Goal: Task Accomplishment & Management: Manage account settings

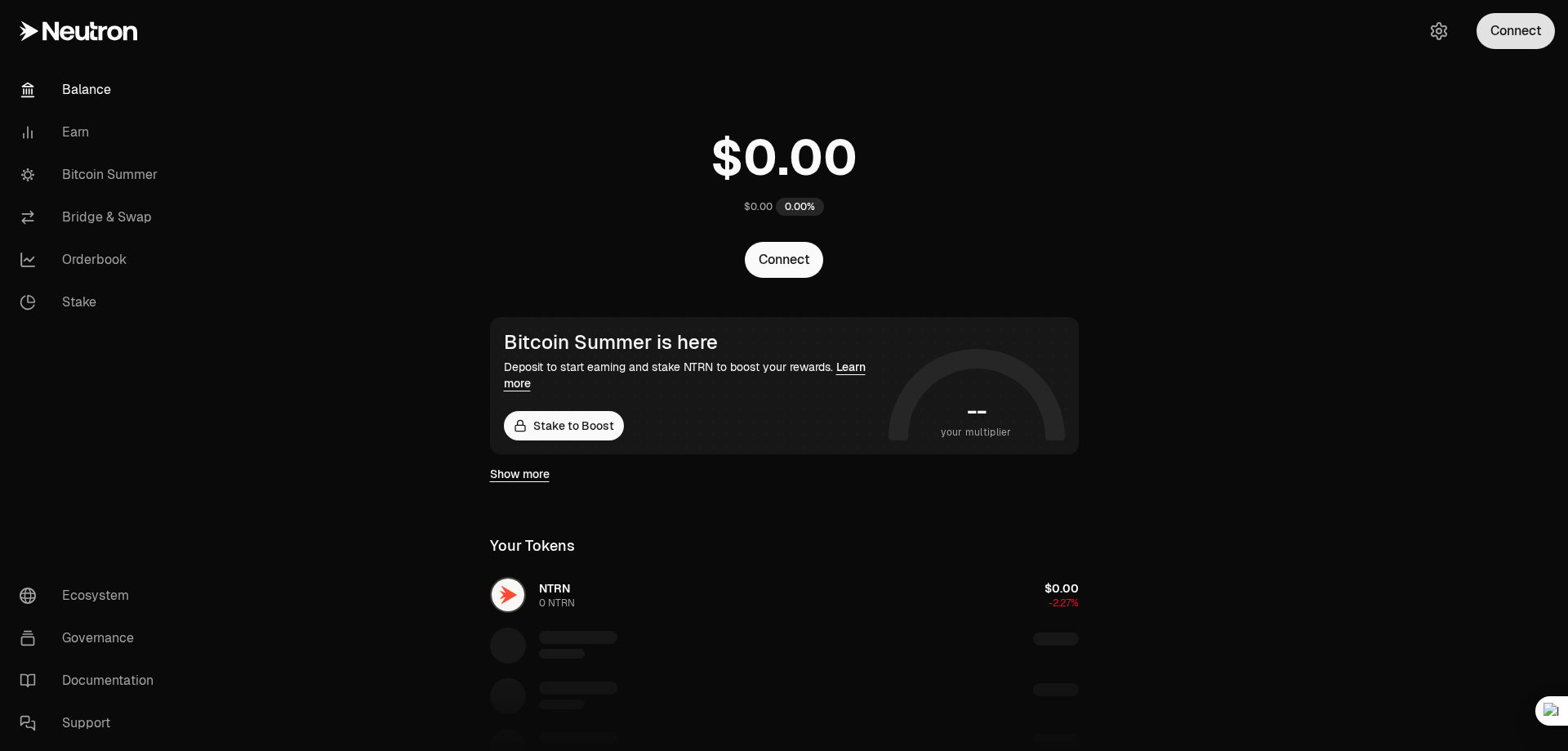
click at [1509, 40] on button "Connect" at bounding box center [1516, 31] width 78 height 36
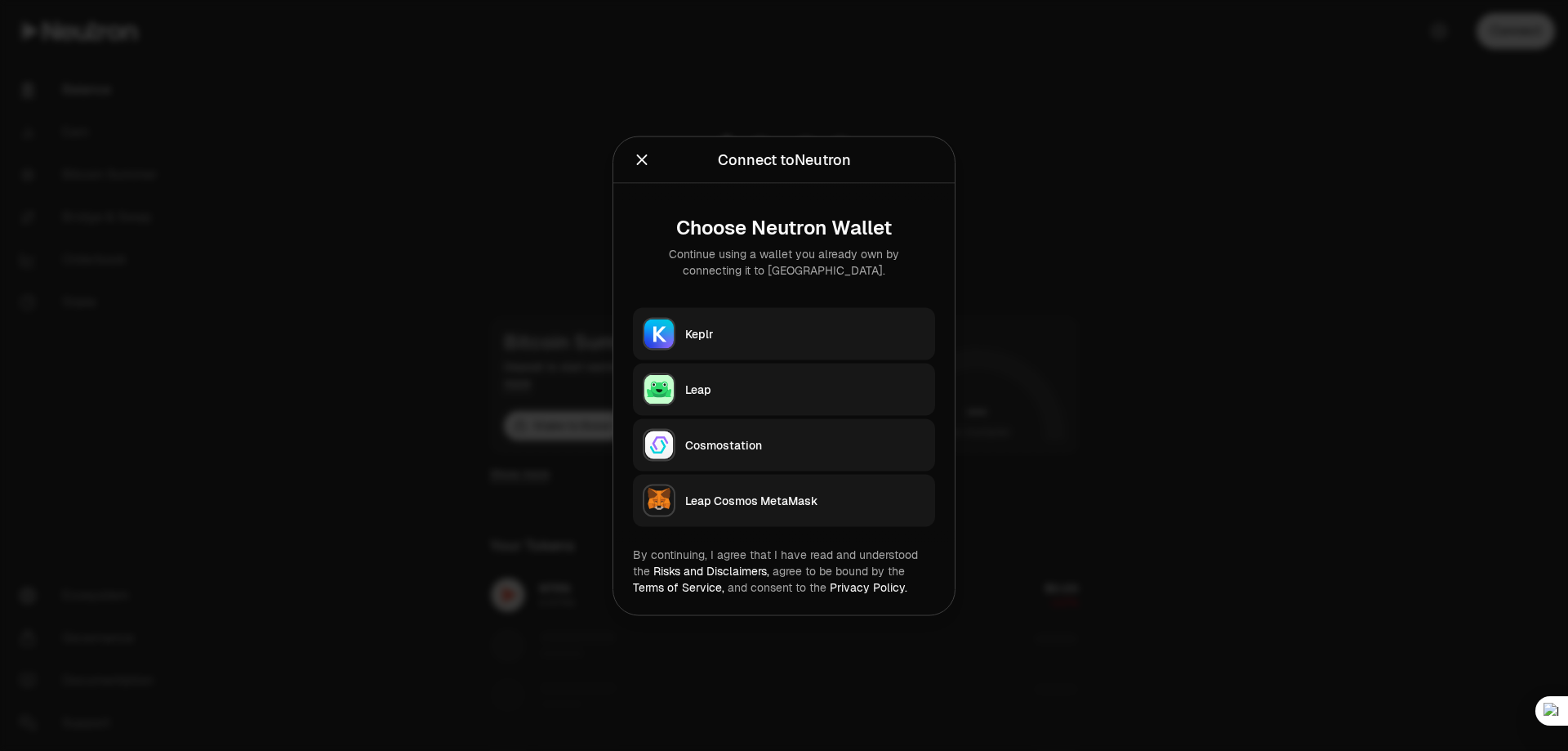
click at [697, 338] on div "Keplr" at bounding box center [805, 334] width 240 height 17
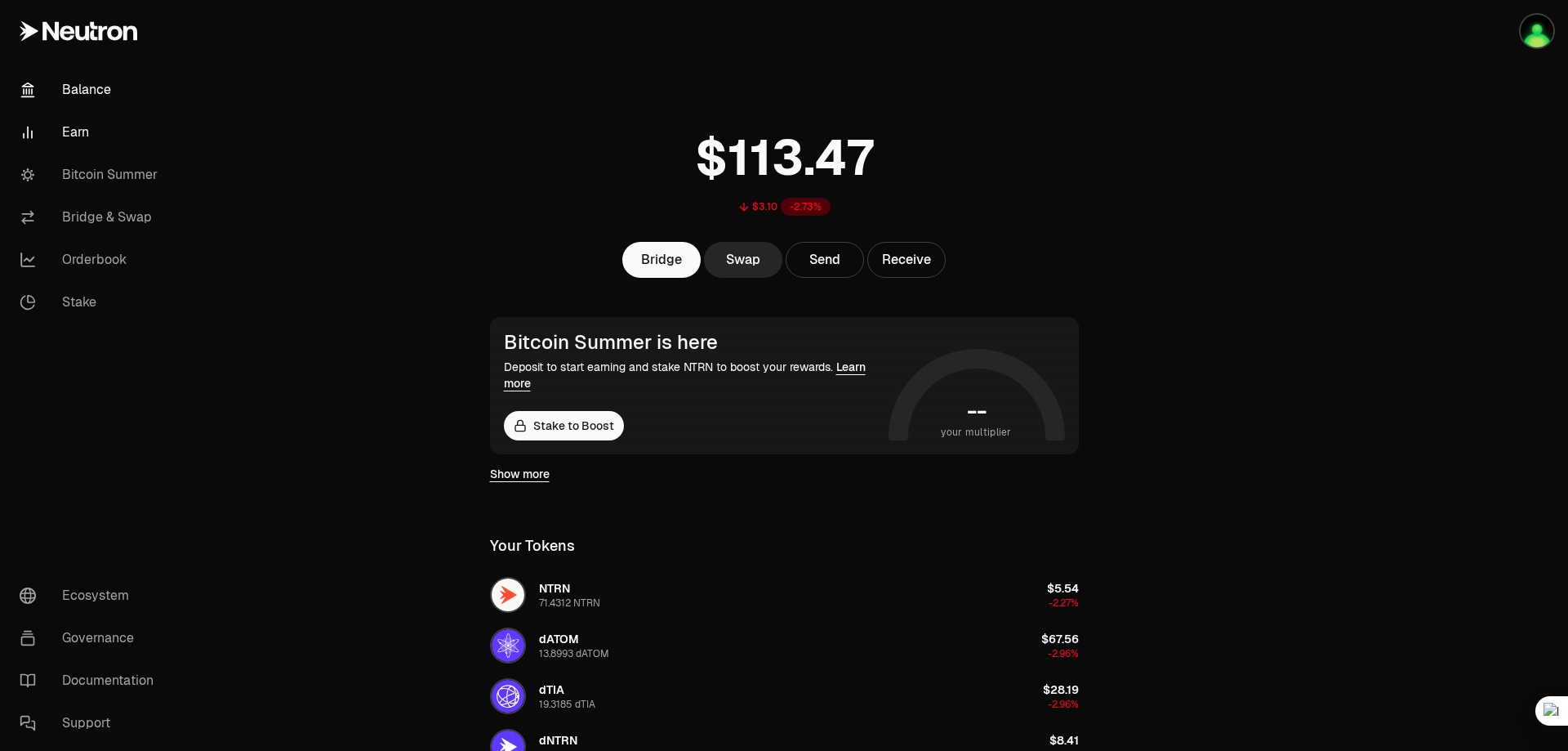
click at [94, 132] on link "Earn" at bounding box center [92, 131] width 170 height 42
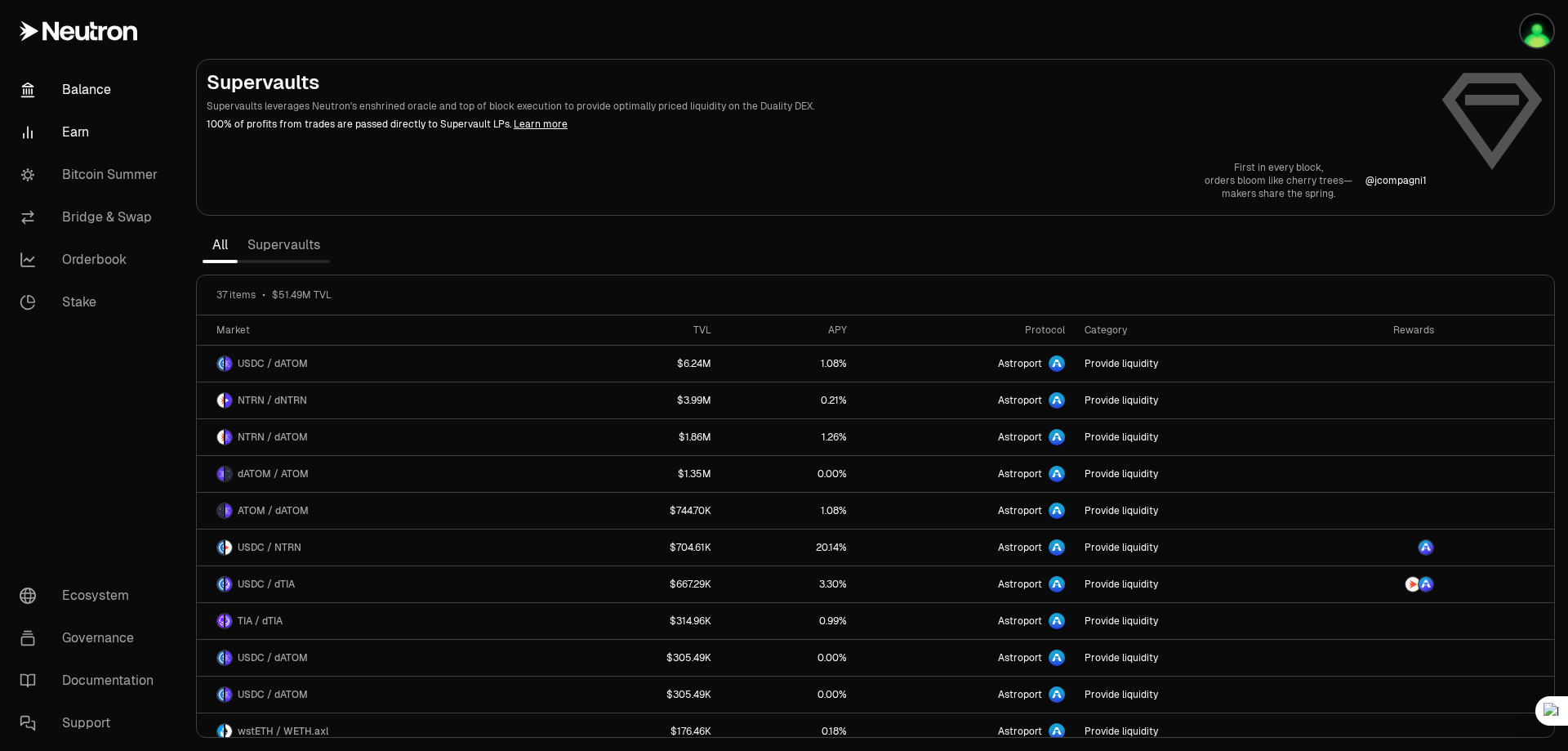
click at [120, 92] on link "Balance" at bounding box center [92, 89] width 170 height 42
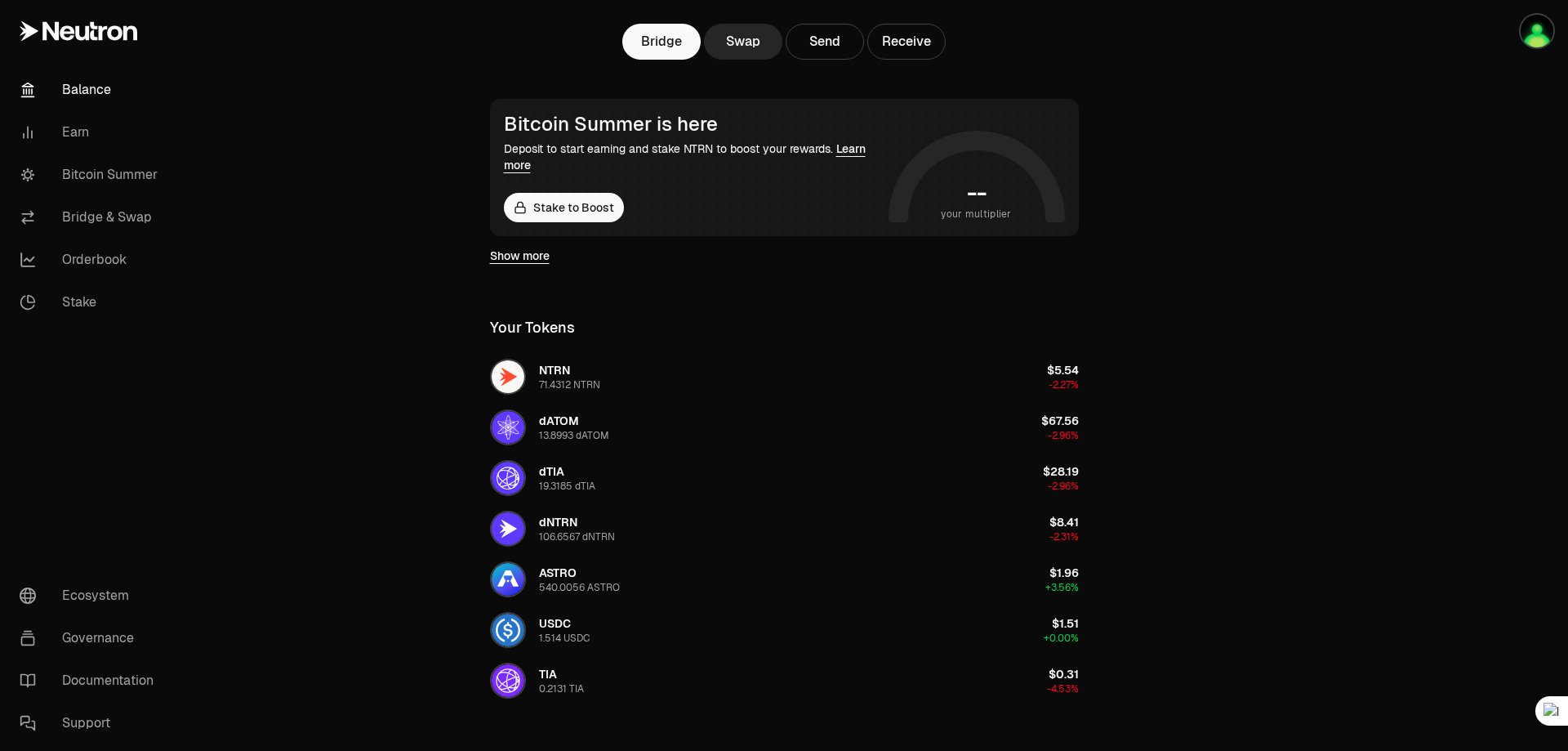
scroll to position [245, 0]
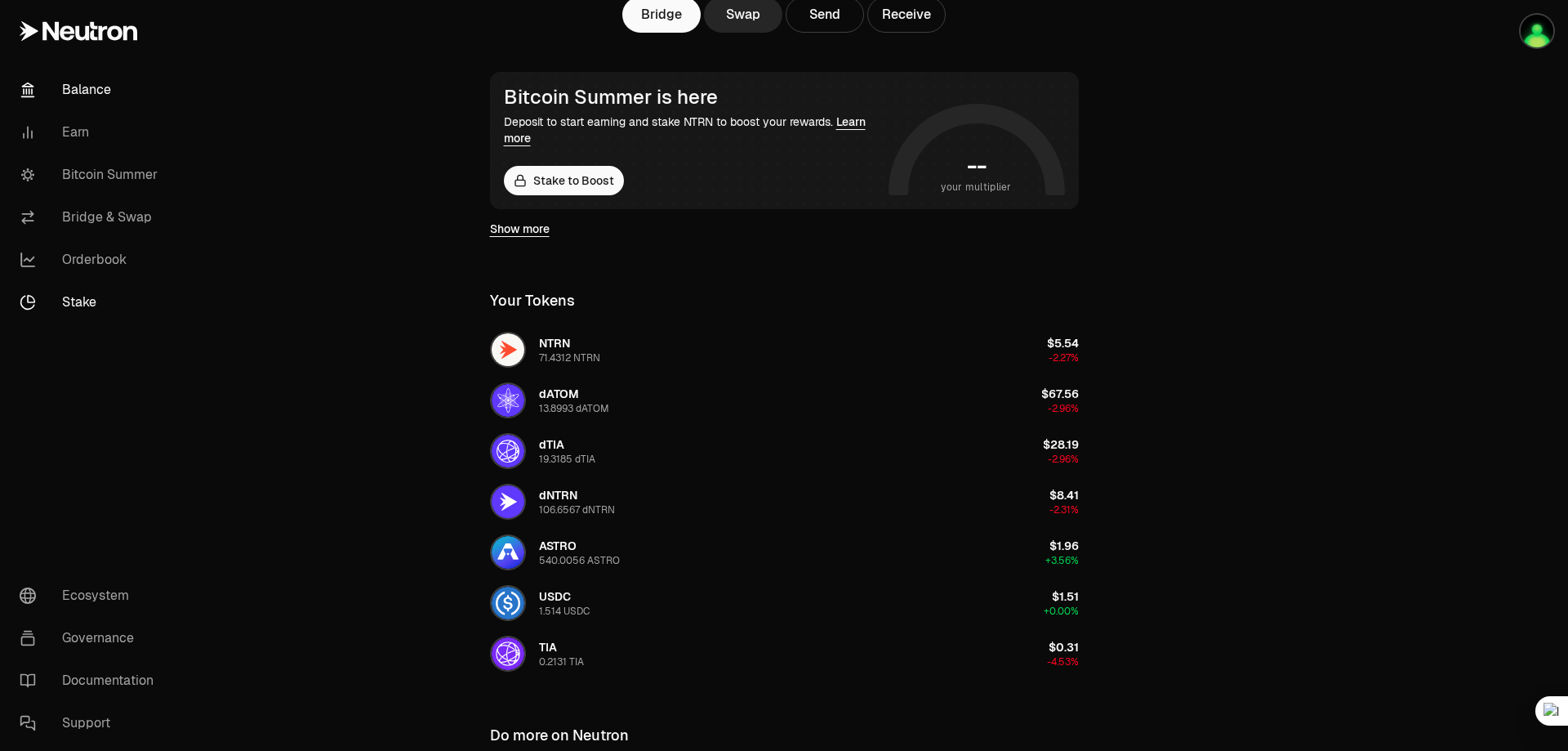
click at [84, 306] on link "Stake" at bounding box center [92, 302] width 170 height 42
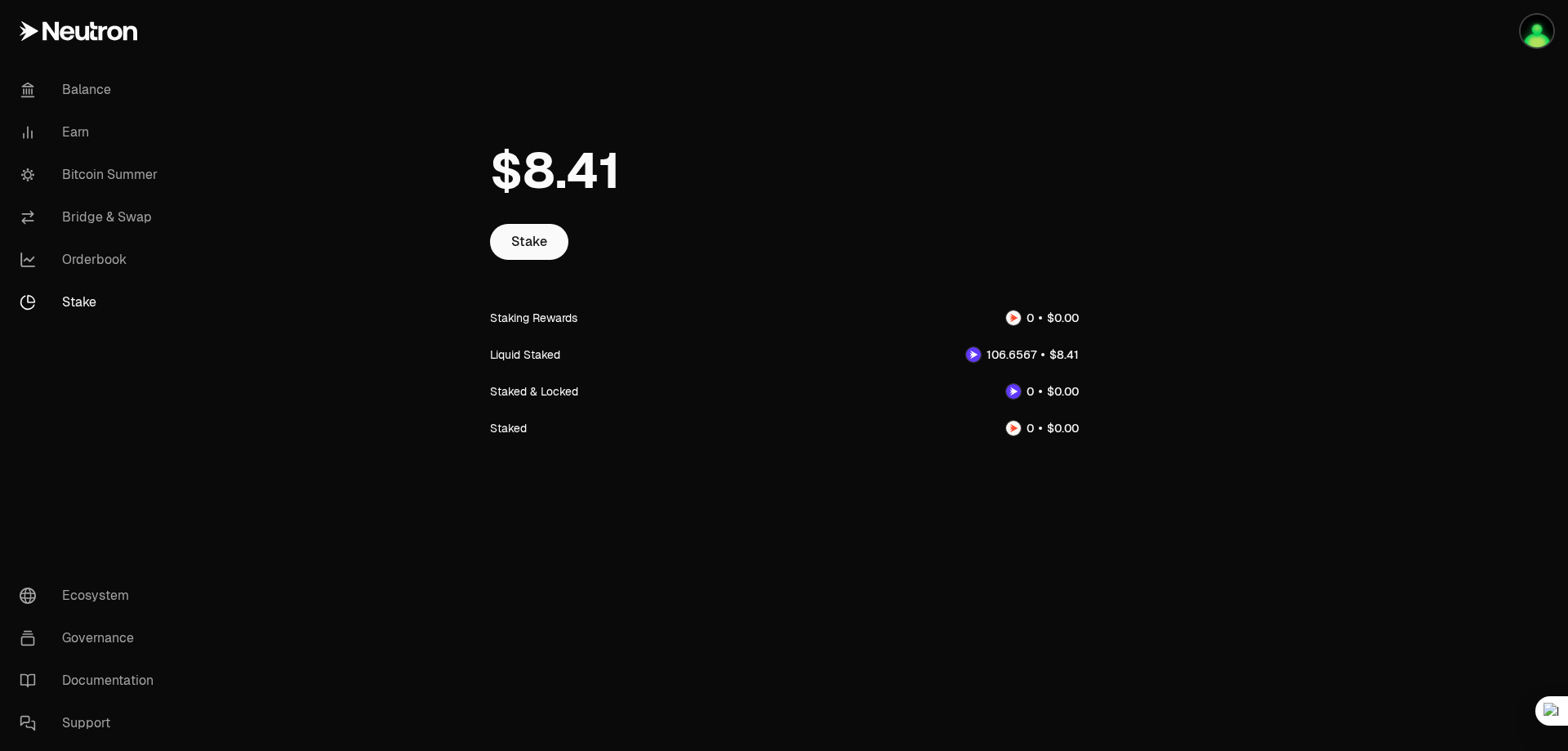
drag, startPoint x: 1062, startPoint y: 360, endPoint x: 1092, endPoint y: 353, distance: 30.8
click at [1092, 353] on div "Stake Staking Rewards Liquid Staked Staked & Locked Staked" at bounding box center [784, 308] width 628 height 406
click at [1079, 356] on span "0 1 2 3 4 5 6 7 8 9 . 0 1 2 3 4 5 6 7 8 9 0 1 2 3 4 5 6 7 8 9" at bounding box center [1067, 354] width 34 height 17
drag, startPoint x: 1089, startPoint y: 357, endPoint x: 1058, endPoint y: 360, distance: 31.1
click at [1058, 360] on div "Stake Staking Rewards Liquid Staked Staked & Locked Staked" at bounding box center [784, 308] width 628 height 406
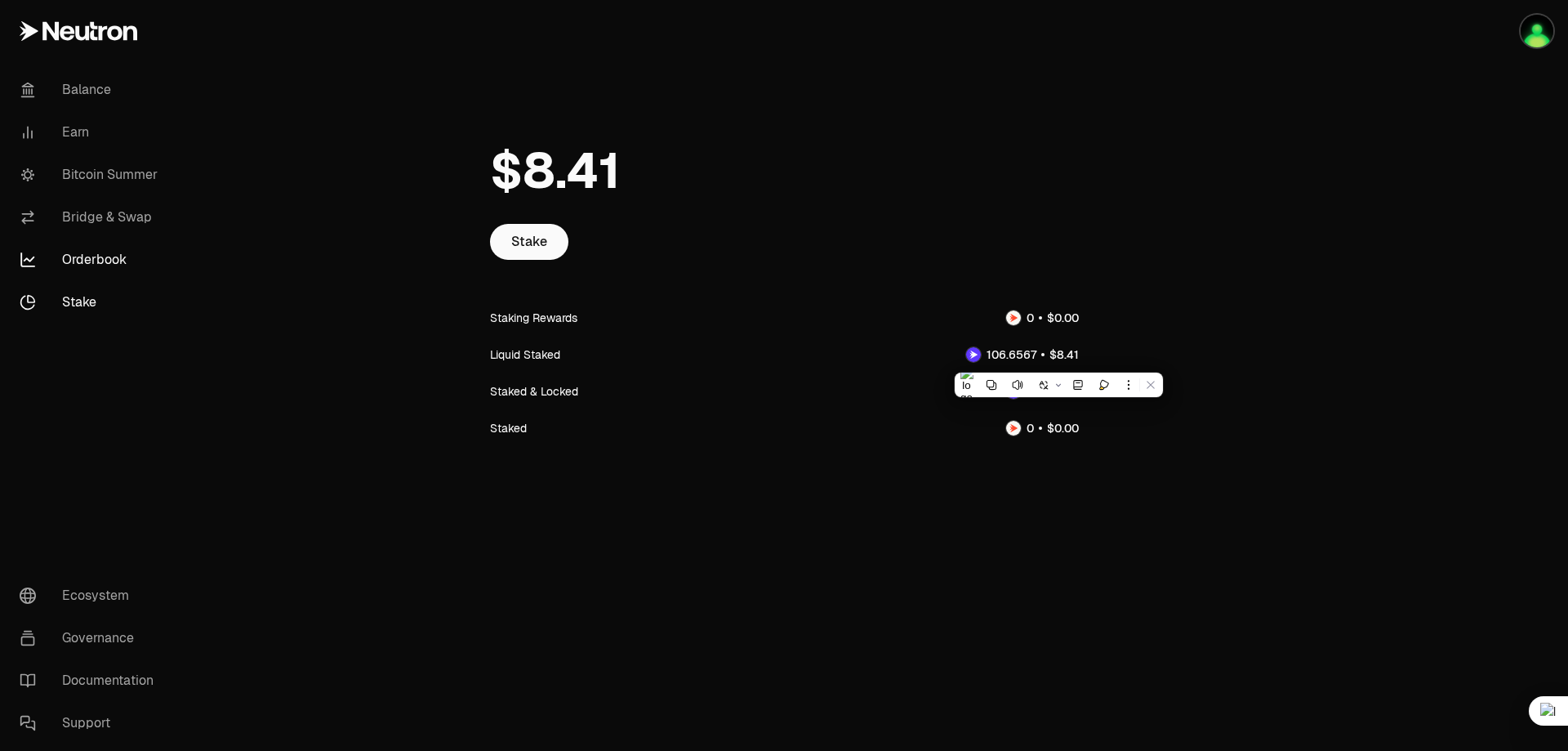
click at [79, 261] on link "Orderbook" at bounding box center [92, 259] width 170 height 42
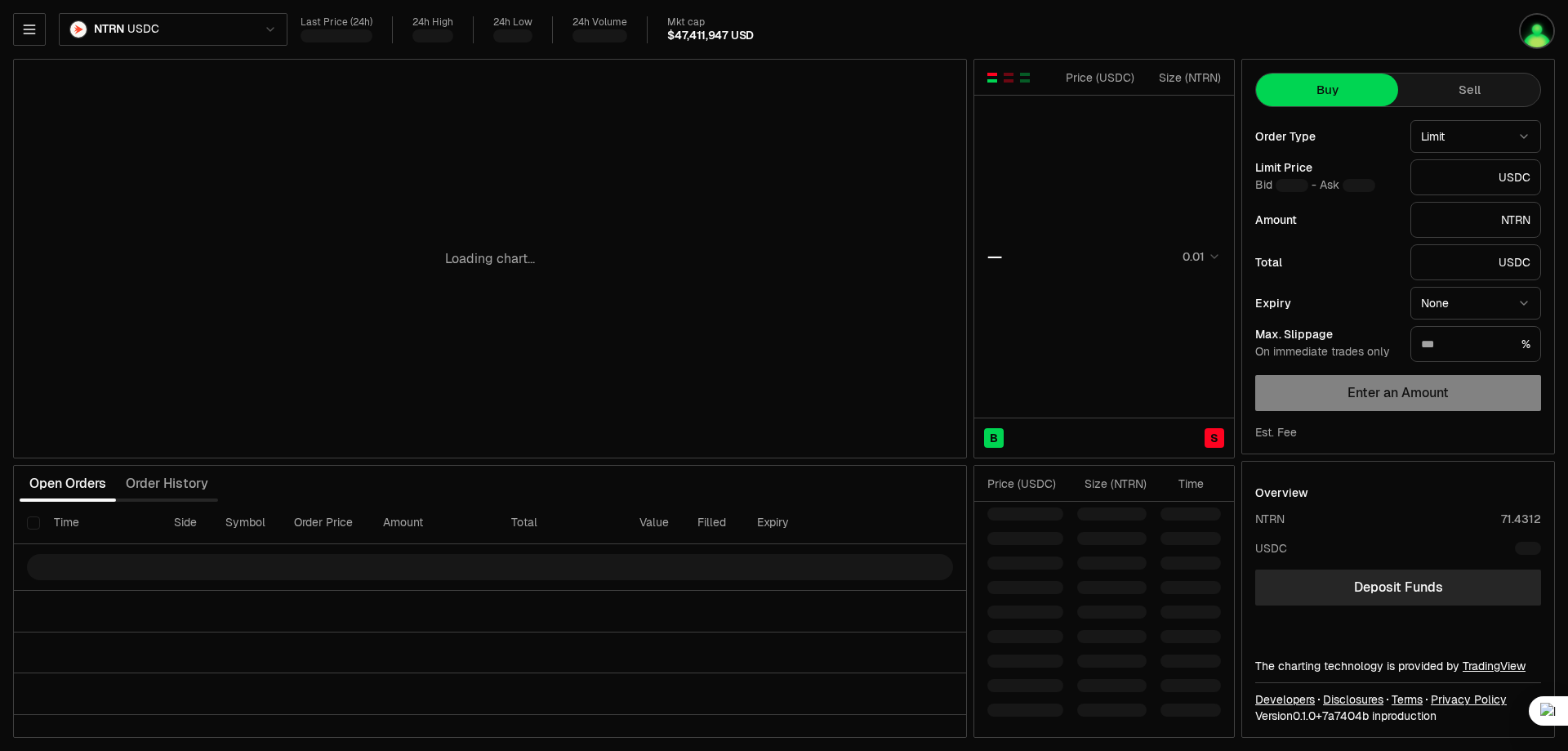
type input "********"
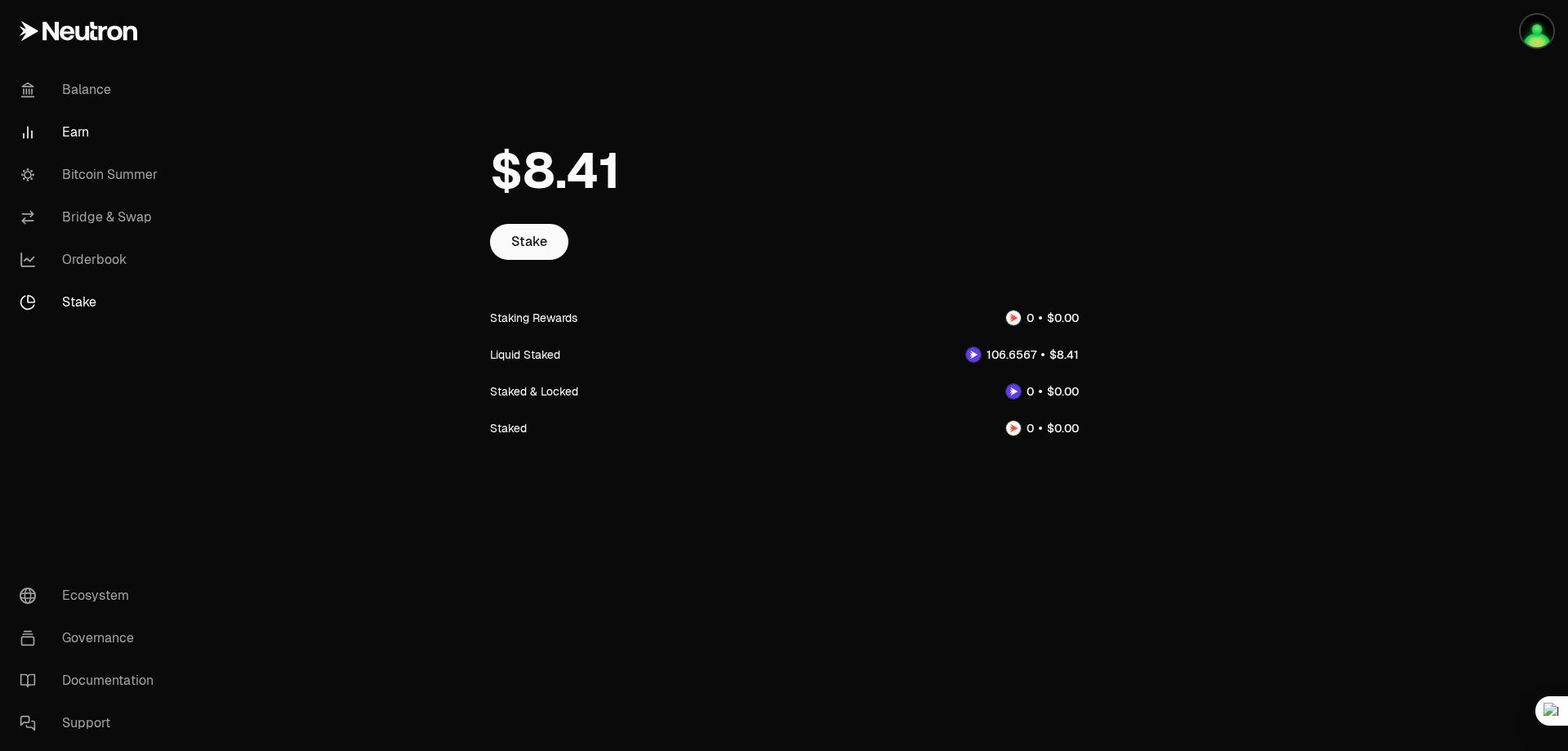
click at [67, 119] on link "Earn" at bounding box center [92, 131] width 170 height 42
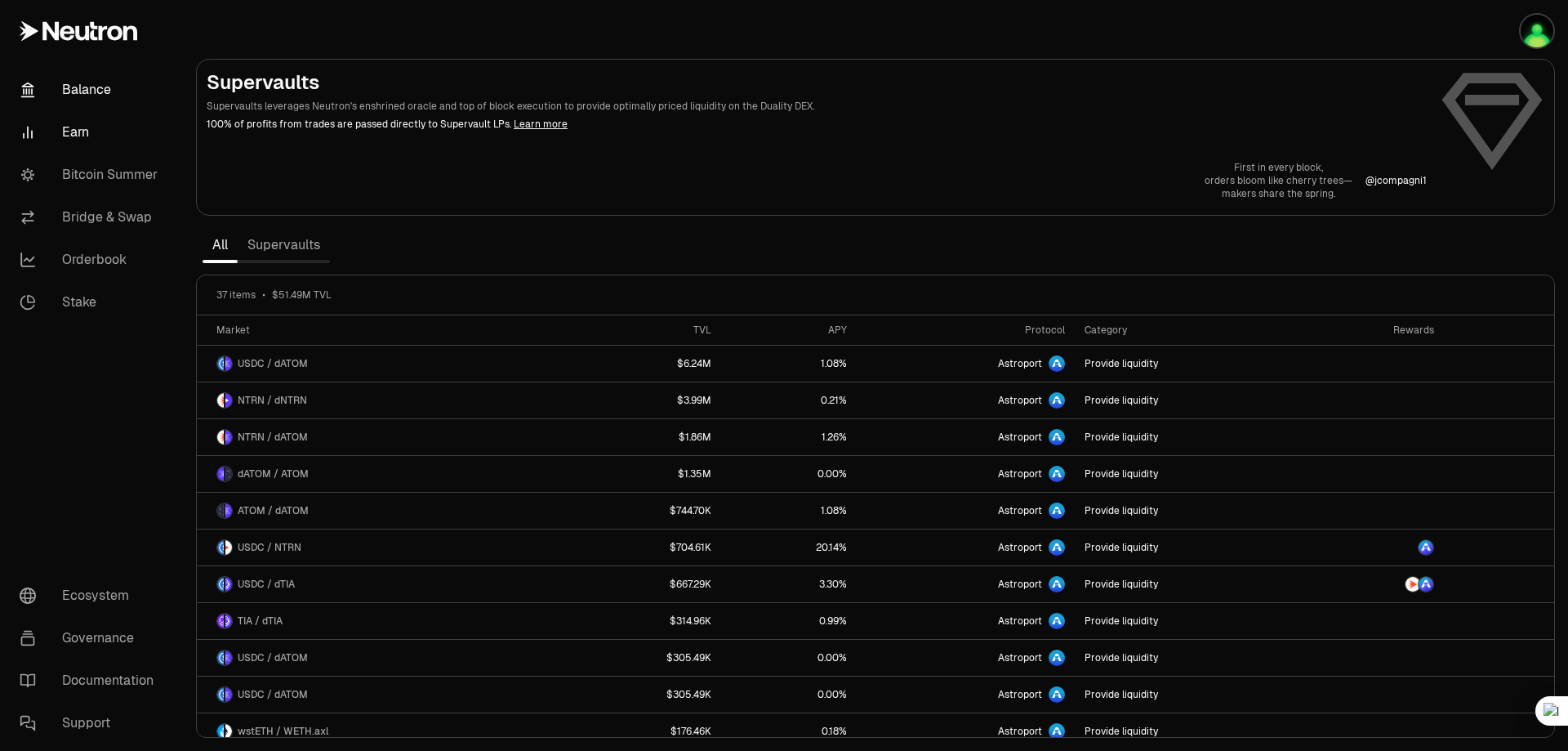
click at [95, 98] on link "Balance" at bounding box center [92, 89] width 170 height 42
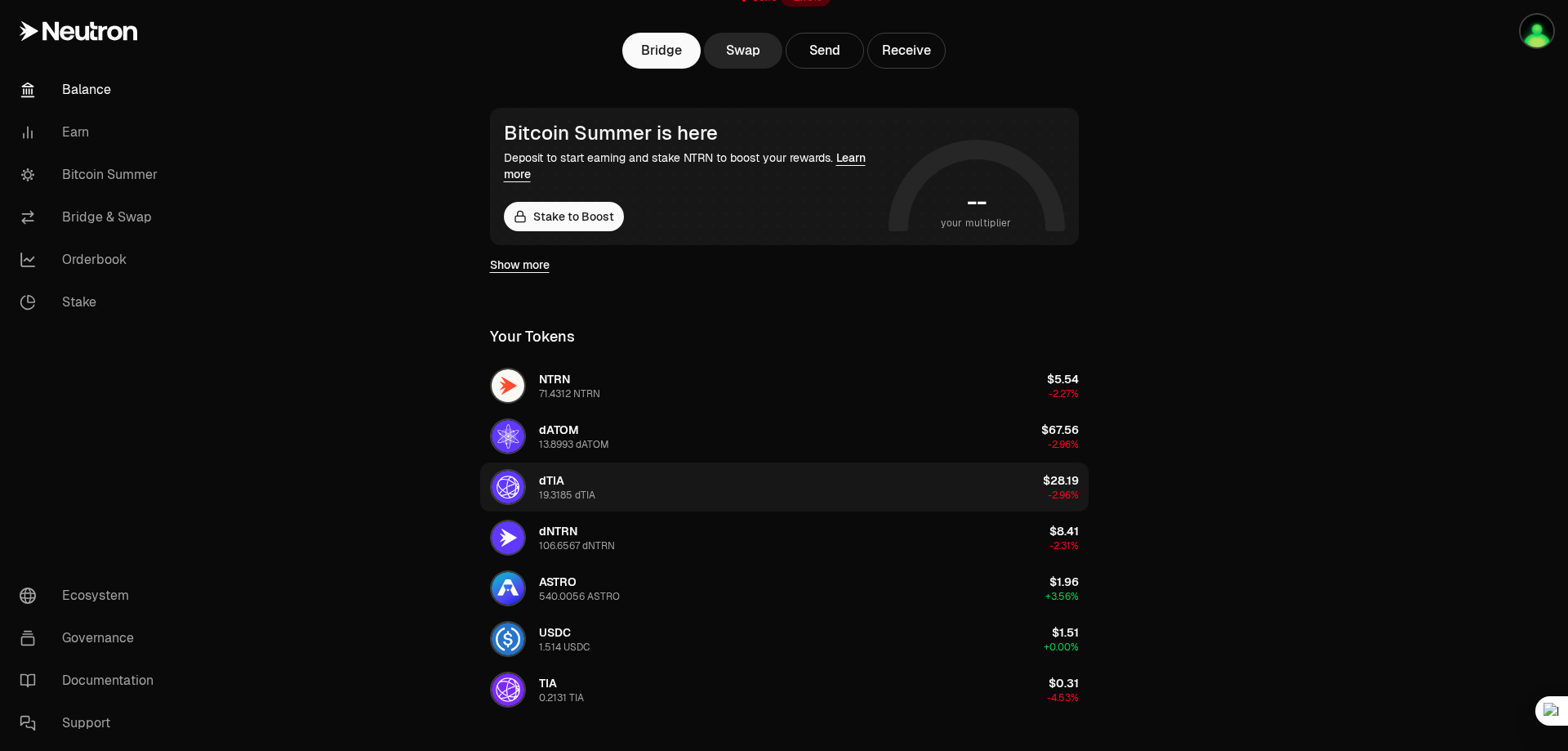
scroll to position [245, 0]
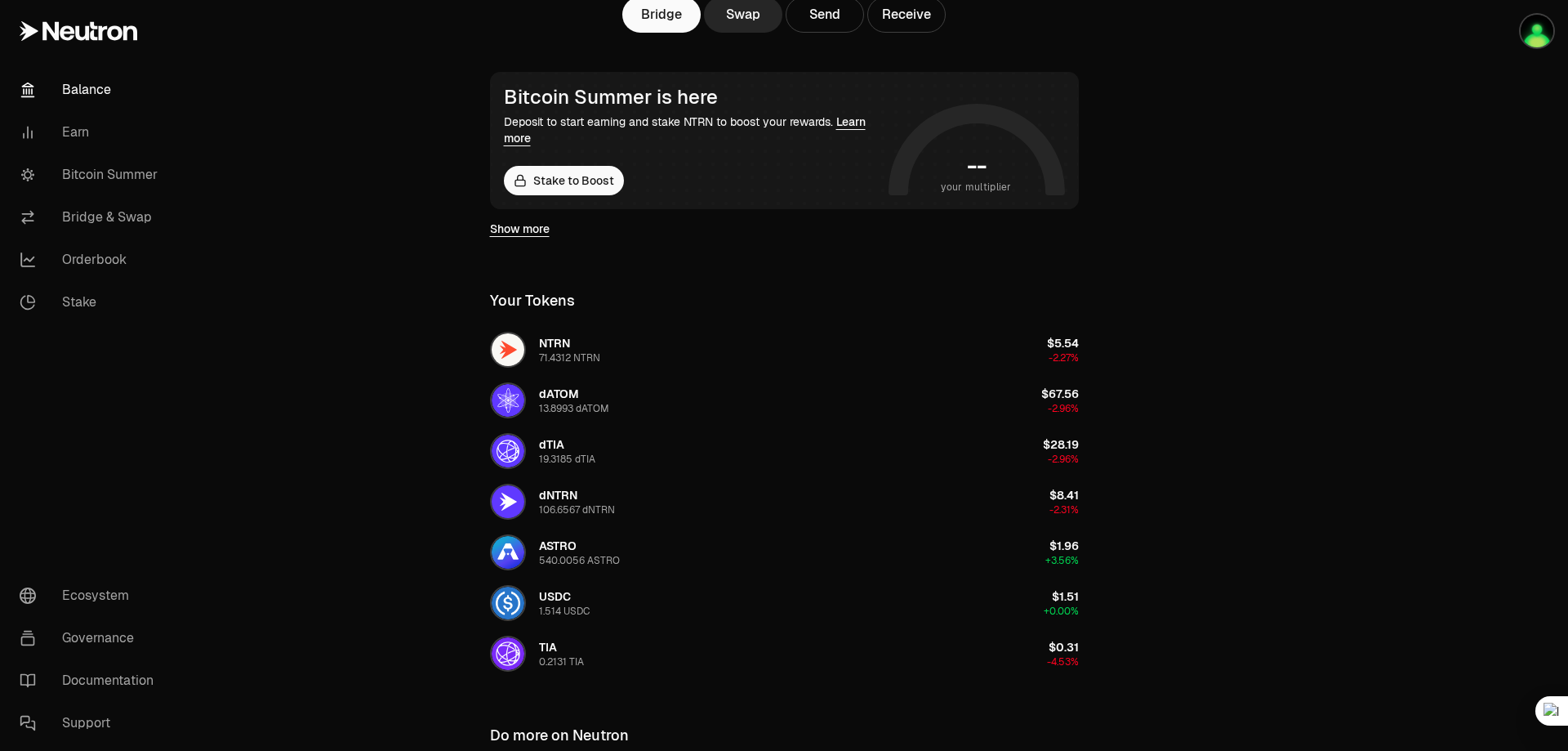
click at [1525, 297] on div at bounding box center [1476, 354] width 183 height 1200
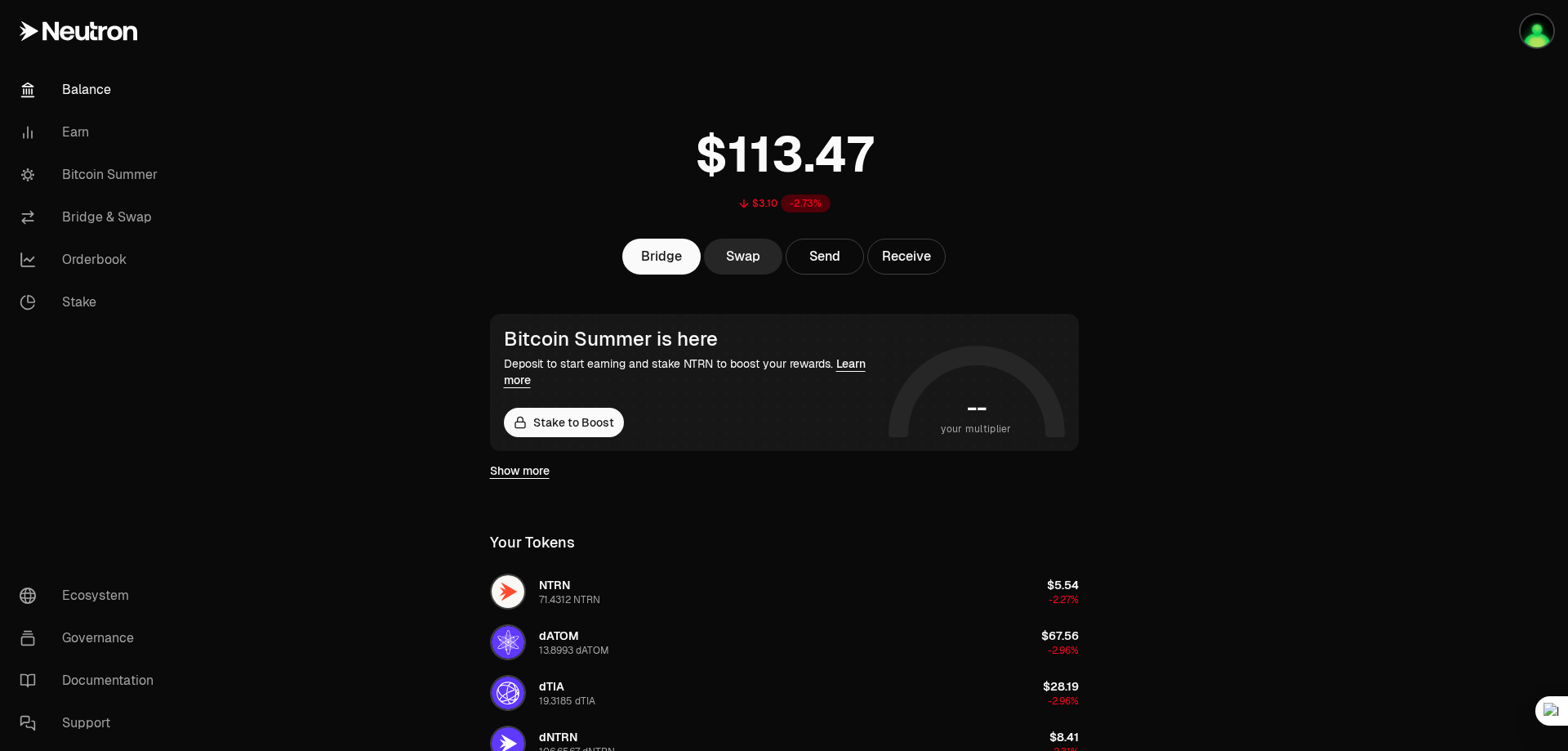
scroll to position [0, 0]
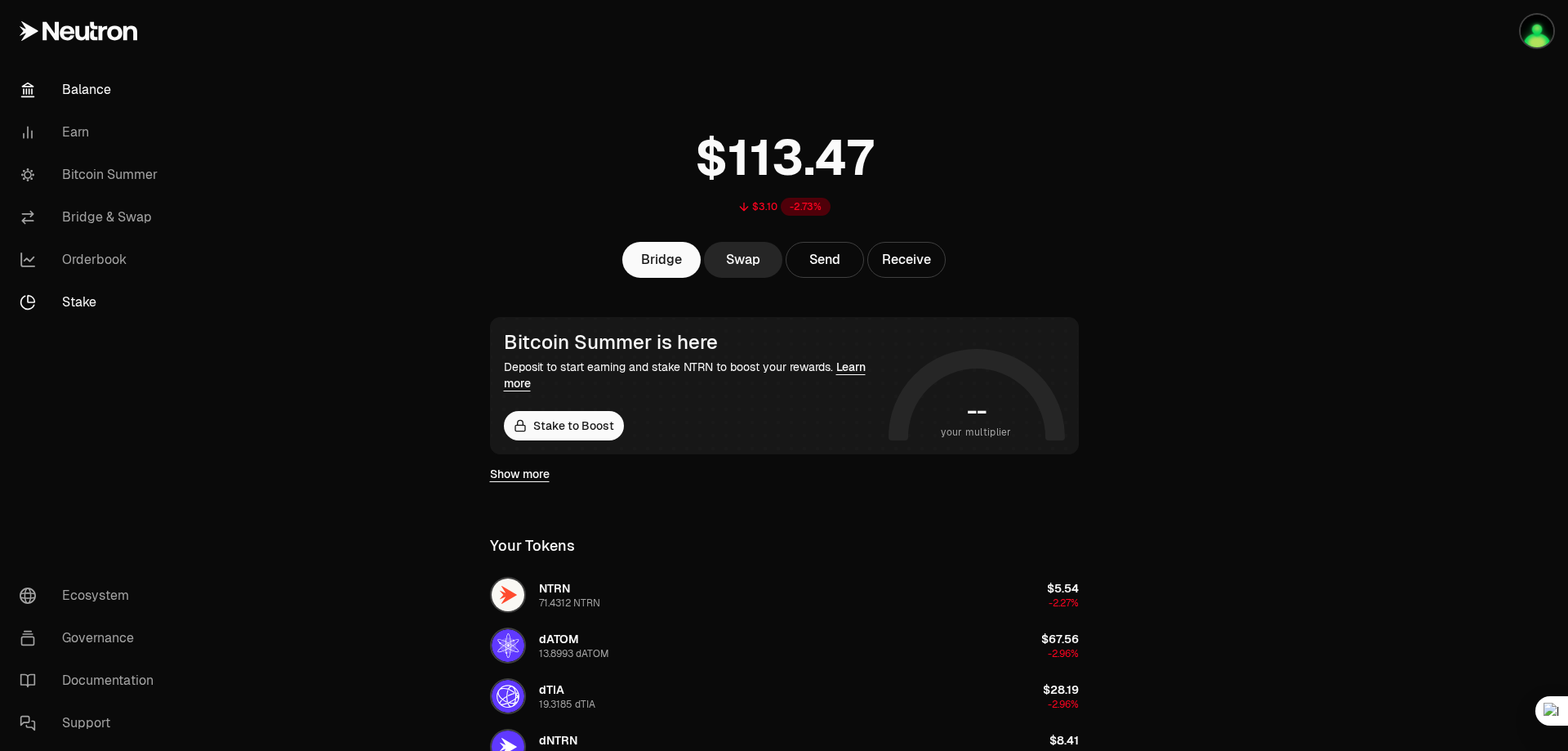
click at [60, 304] on link "Stake" at bounding box center [92, 302] width 170 height 42
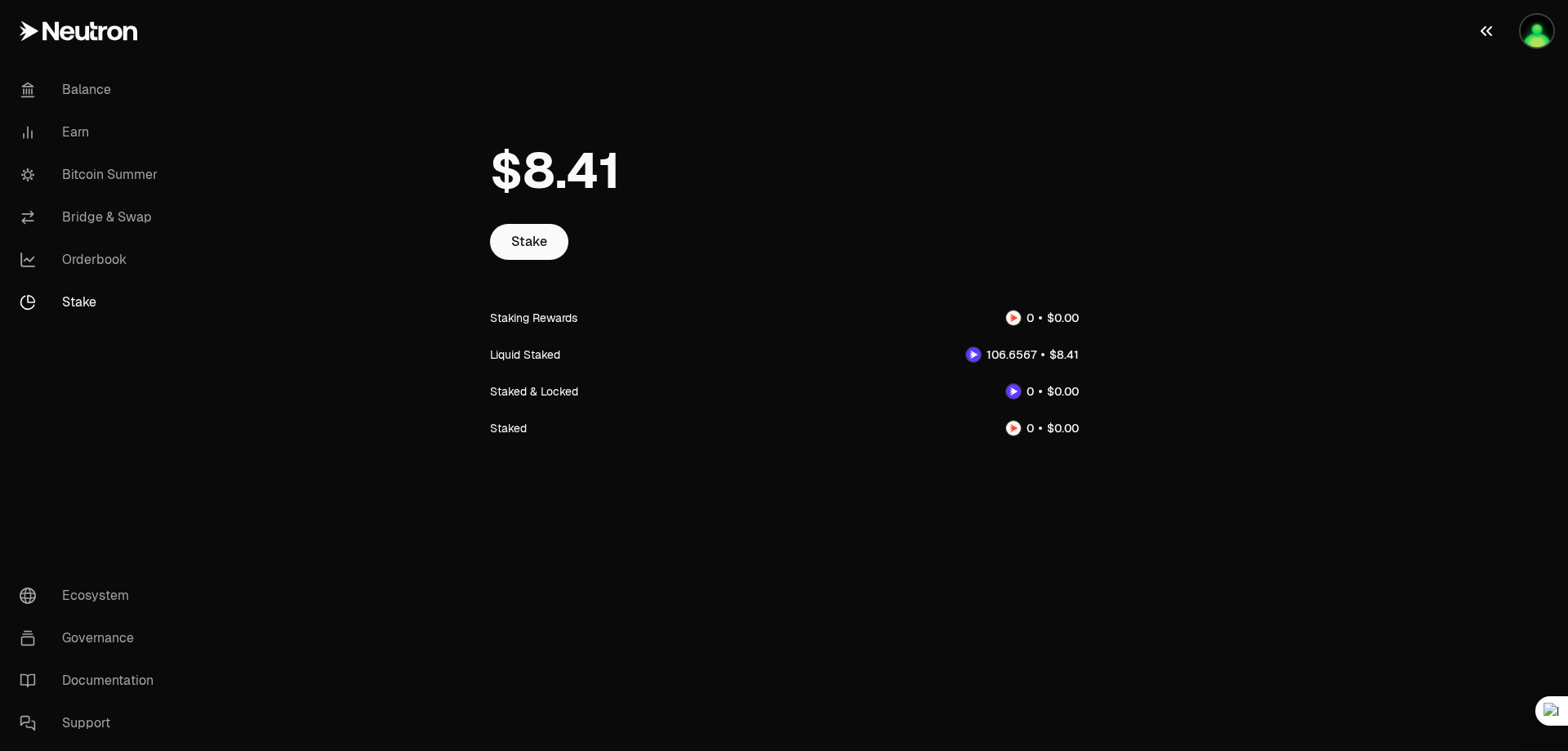
click at [1521, 32] on img "button" at bounding box center [1537, 31] width 33 height 33
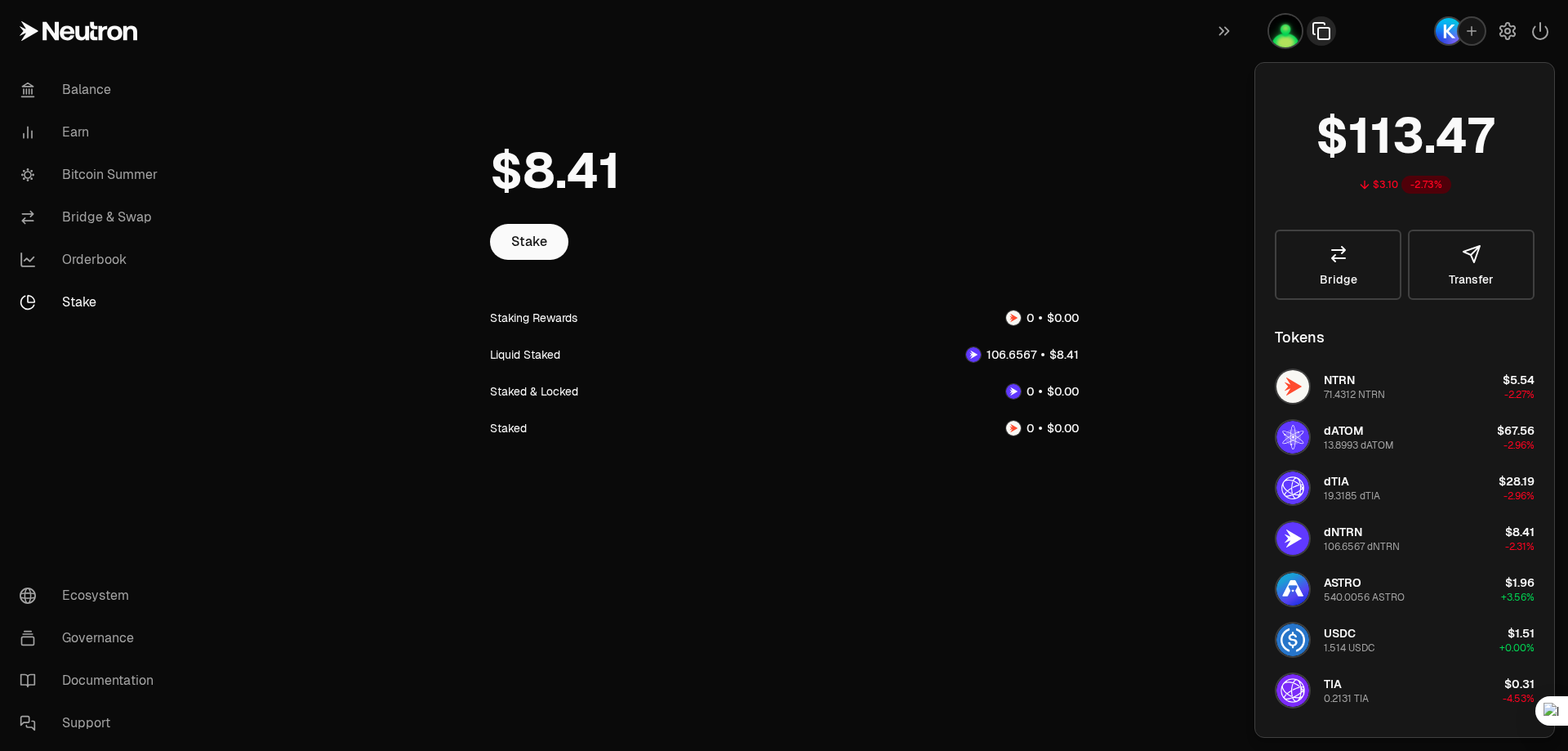
click at [1320, 34] on icon "button" at bounding box center [1322, 31] width 20 height 20
click at [1320, 34] on icon "button" at bounding box center [1322, 31] width 15 height 11
click at [1365, 535] on div "dNTRN 106.6567 dNTRN" at bounding box center [1362, 539] width 76 height 30
click at [1313, 539] on div "dNTRN 106.6567 dNTRN" at bounding box center [1337, 539] width 125 height 36
click at [1290, 541] on img "button" at bounding box center [1293, 539] width 33 height 33
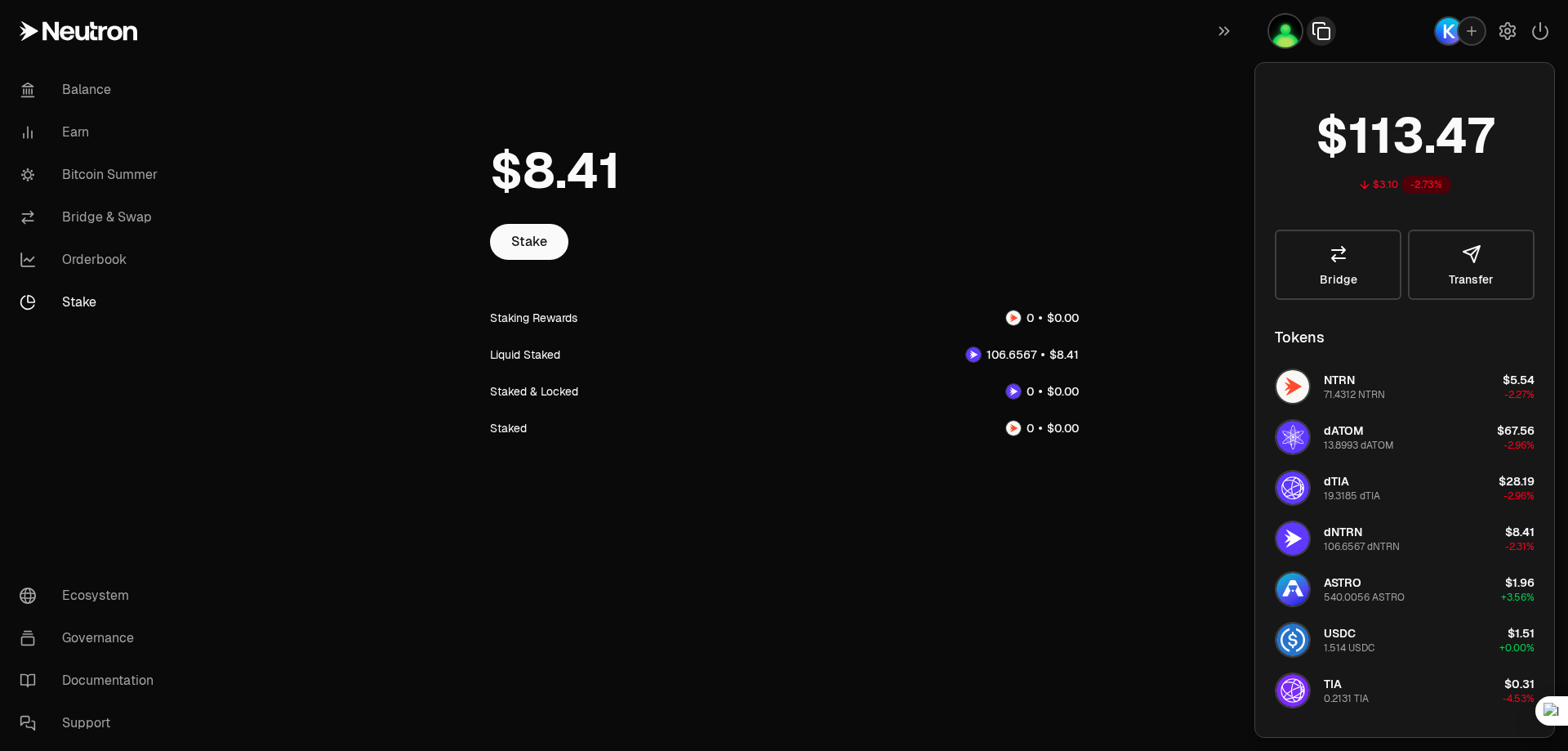
click at [1313, 537] on div "dNTRN 106.6567 dNTRN" at bounding box center [1337, 539] width 125 height 36
drag, startPoint x: 1325, startPoint y: 537, endPoint x: 1336, endPoint y: 537, distance: 11.0
click at [1328, 537] on span "dNTRN" at bounding box center [1343, 532] width 38 height 15
click at [1346, 537] on span "dNTRN" at bounding box center [1343, 532] width 38 height 15
click at [1347, 536] on span "dNTRN" at bounding box center [1343, 532] width 38 height 15
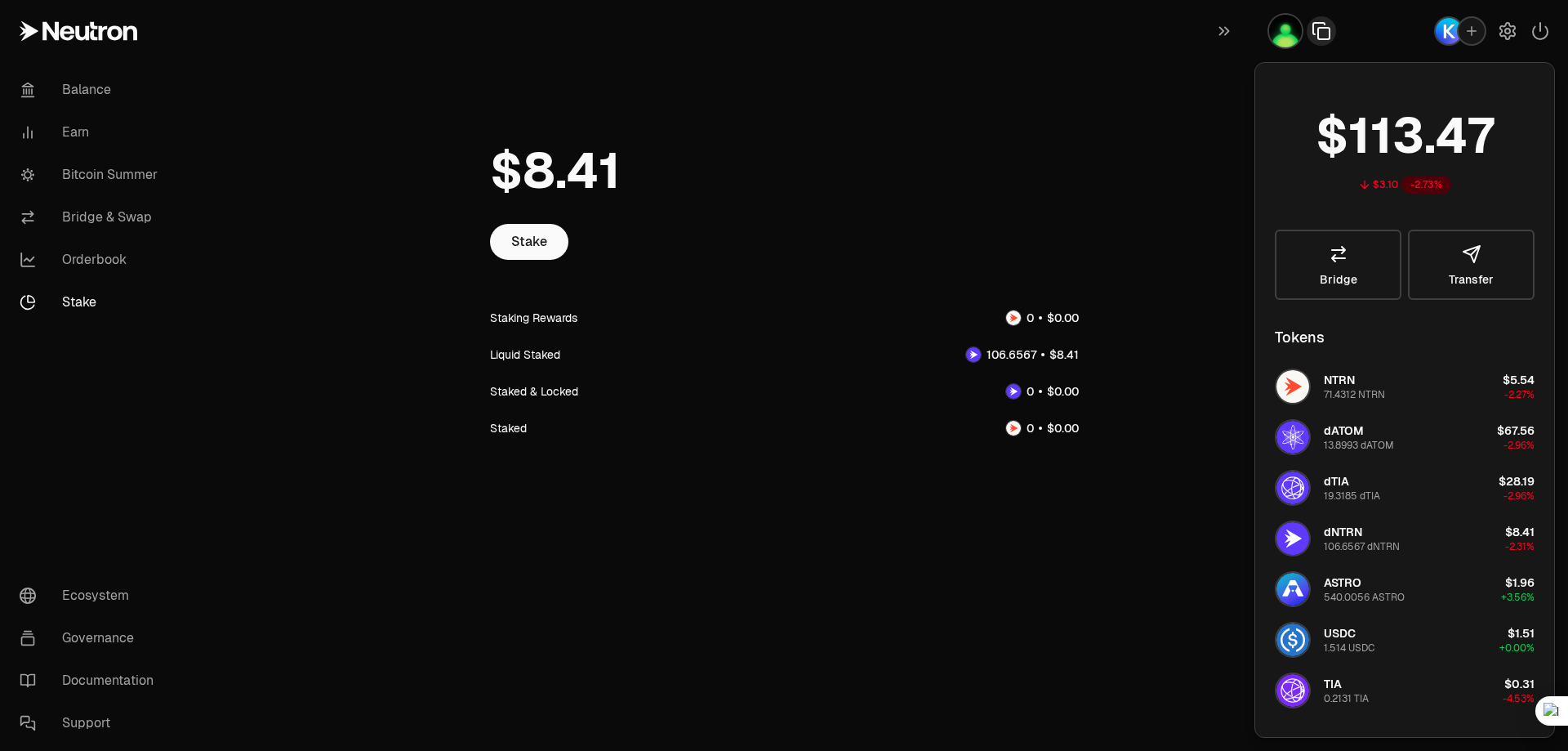
click at [1347, 536] on span "dNTRN" at bounding box center [1343, 532] width 38 height 15
drag, startPoint x: 1347, startPoint y: 536, endPoint x: 1376, endPoint y: 485, distance: 58.7
click at [1347, 535] on span "dNTRN" at bounding box center [1343, 532] width 38 height 15
click at [87, 90] on link "Balance" at bounding box center [92, 89] width 170 height 42
